Goal: Communication & Community: Participate in discussion

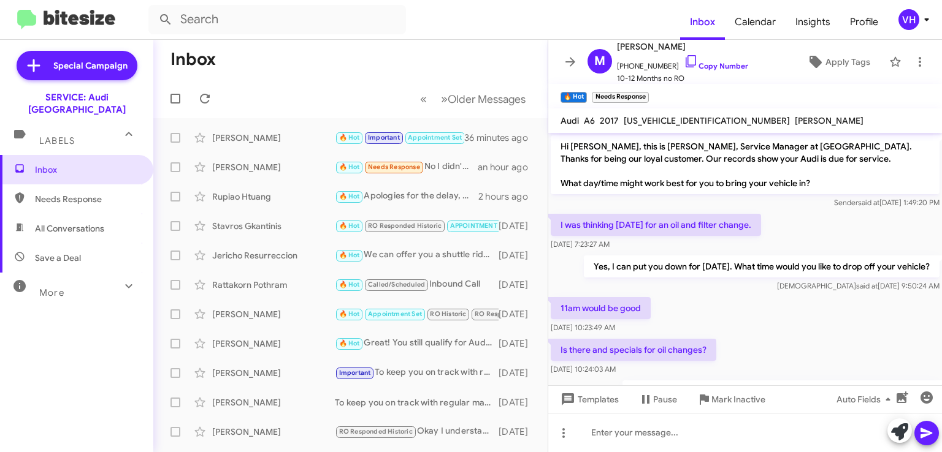
scroll to position [97, 0]
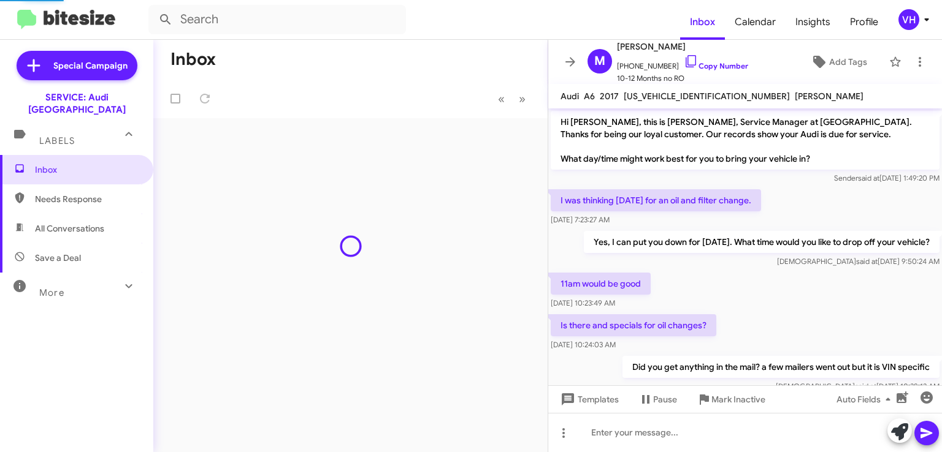
scroll to position [73, 0]
